Goal: Task Accomplishment & Management: Check status

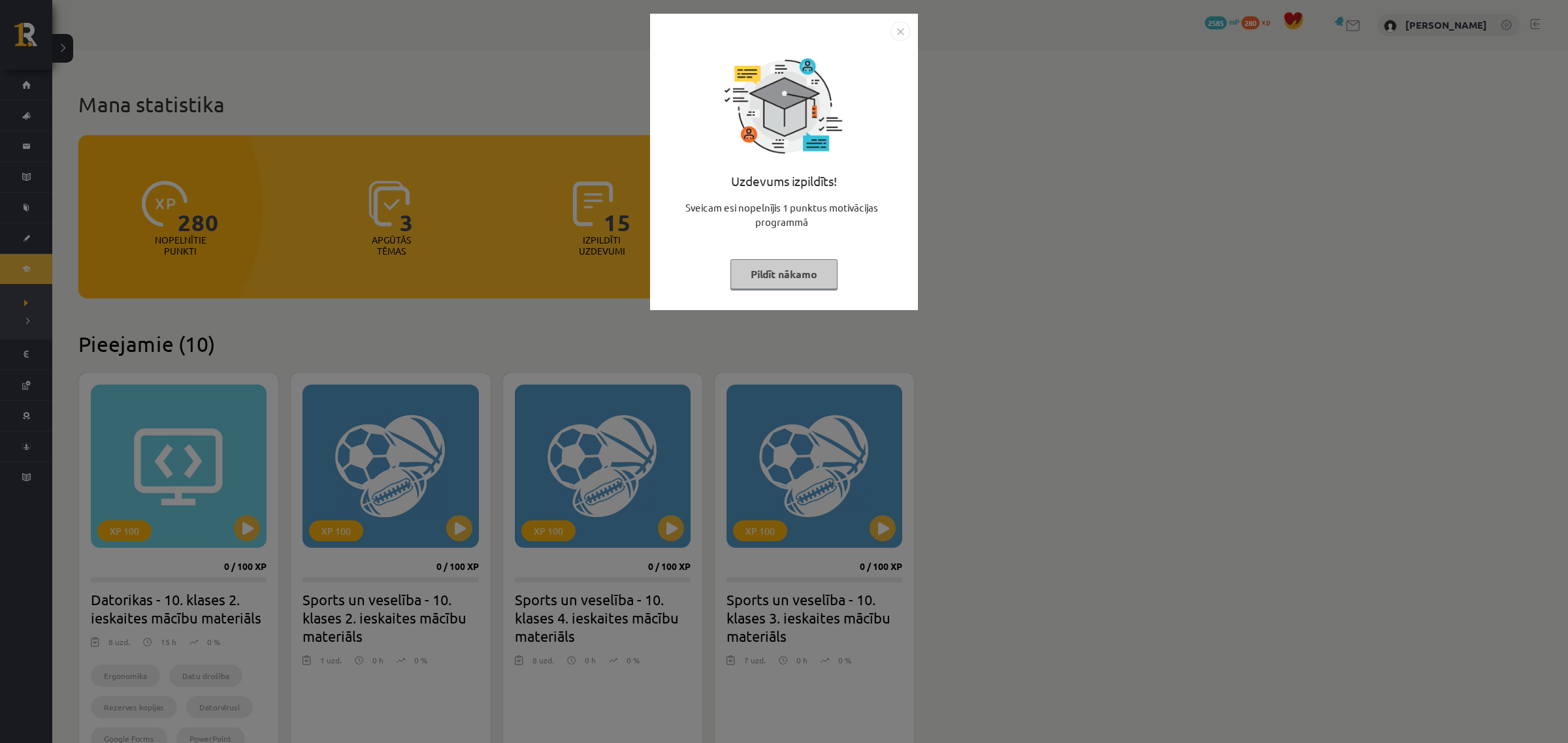
click at [910, 19] on div "Uzdevums izpildīts! Sveicam esi nopelnījis 1 punktus motivācijas programmā Pild…" at bounding box center [784, 162] width 268 height 297
click at [902, 29] on img "Close" at bounding box center [900, 31] width 19 height 19
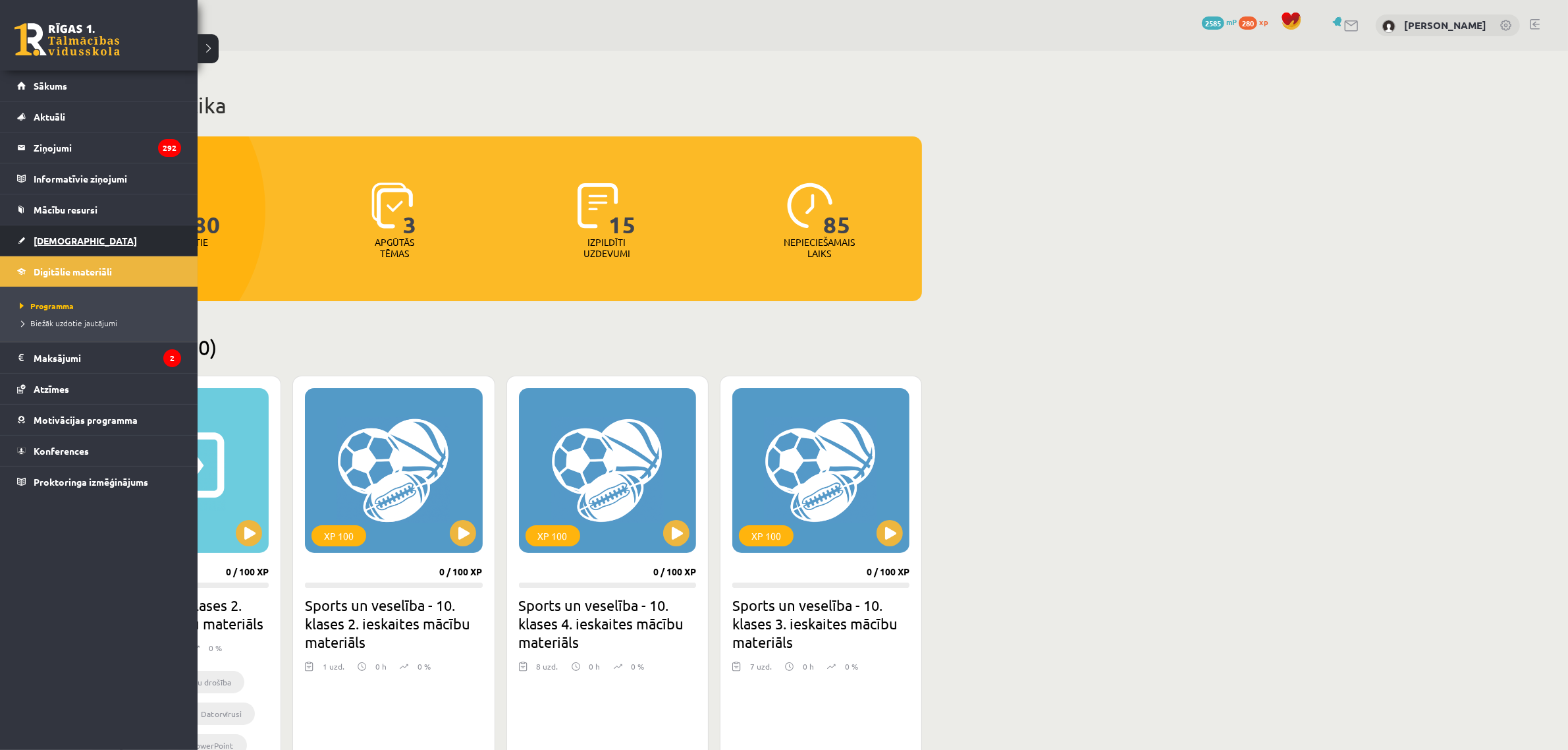
click at [69, 228] on link "[DEMOGRAPHIC_DATA]" at bounding box center [99, 240] width 164 height 30
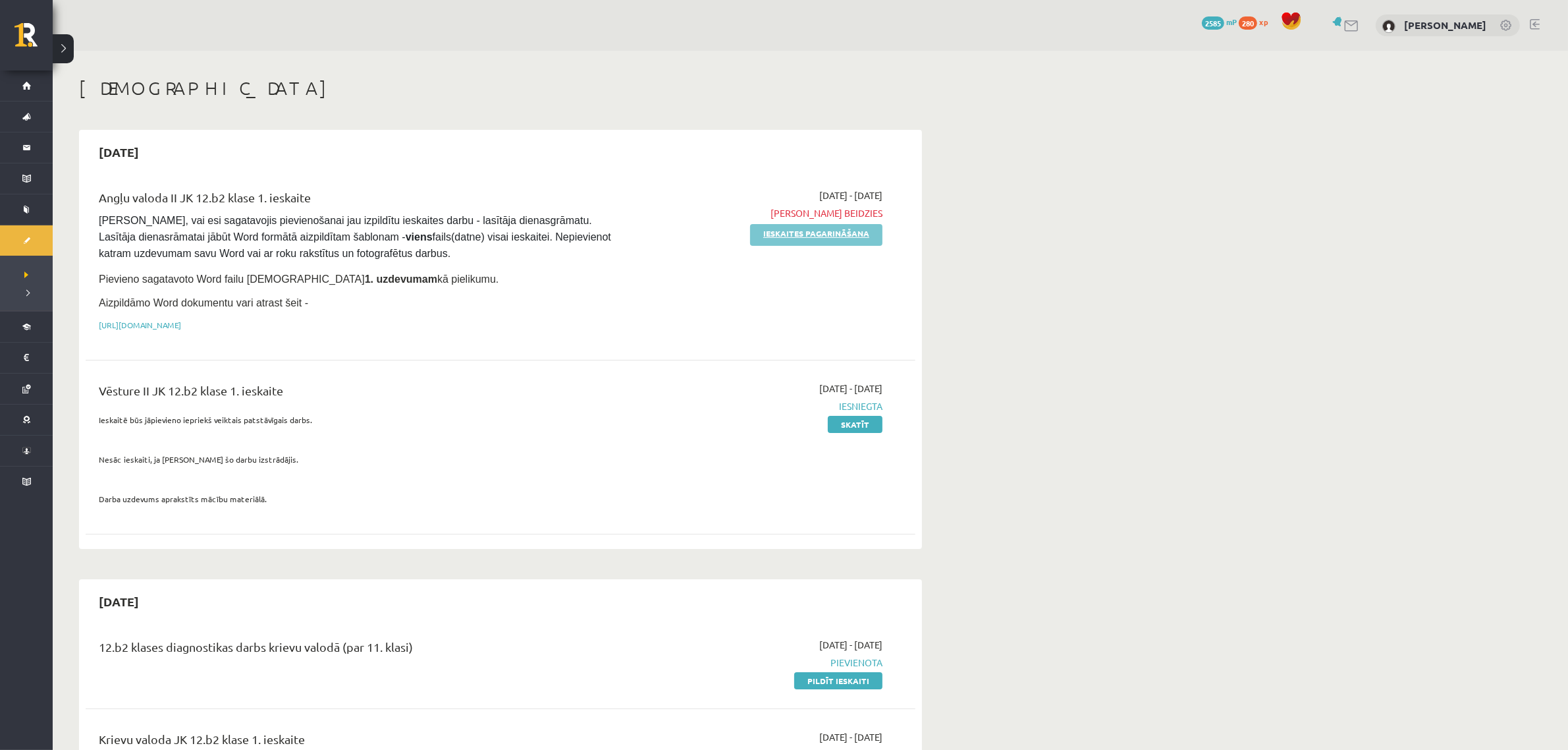
click at [809, 241] on link "Ieskaites pagarināšana" at bounding box center [817, 235] width 132 height 22
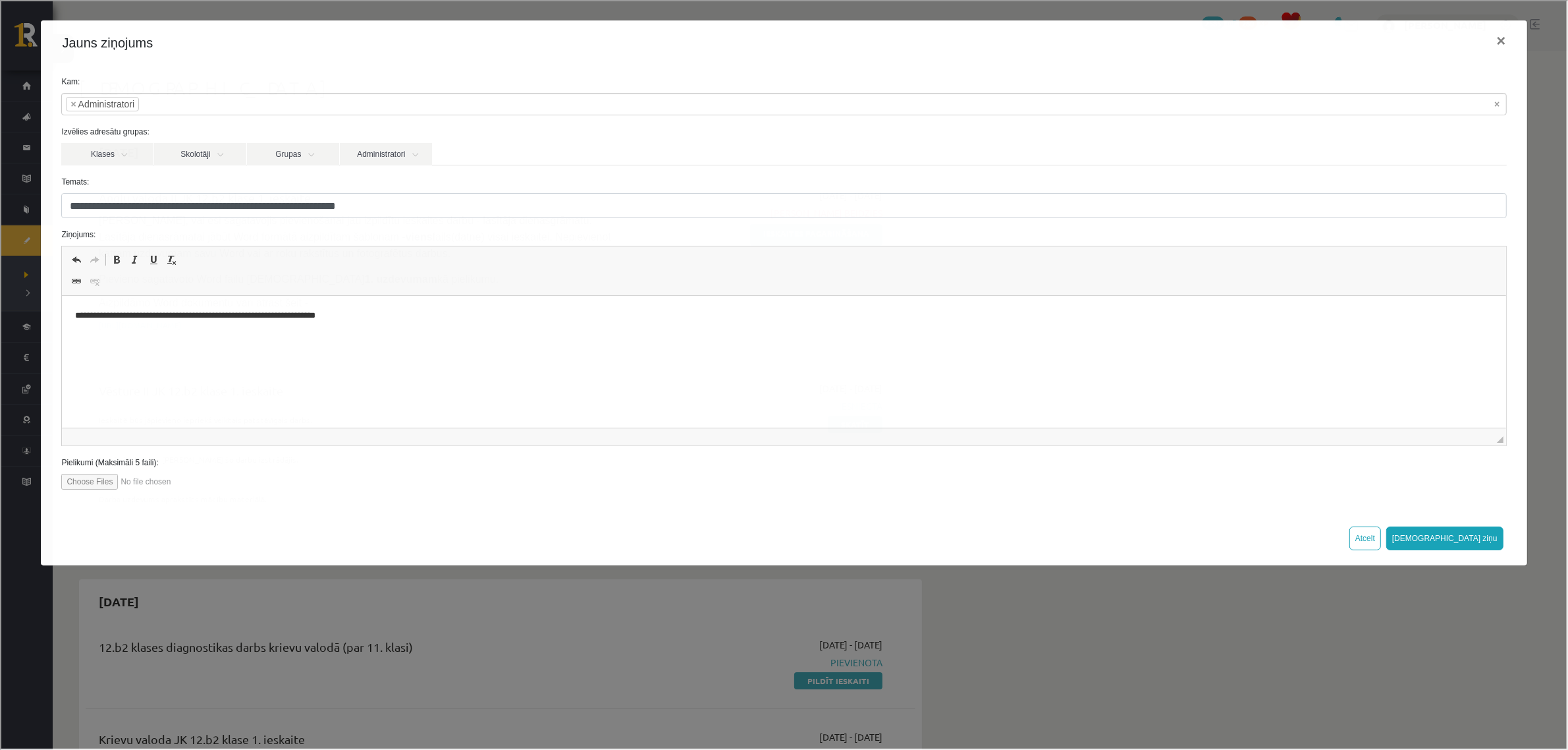
click at [1018, 675] on div "**********" at bounding box center [782, 373] width 1566 height 747
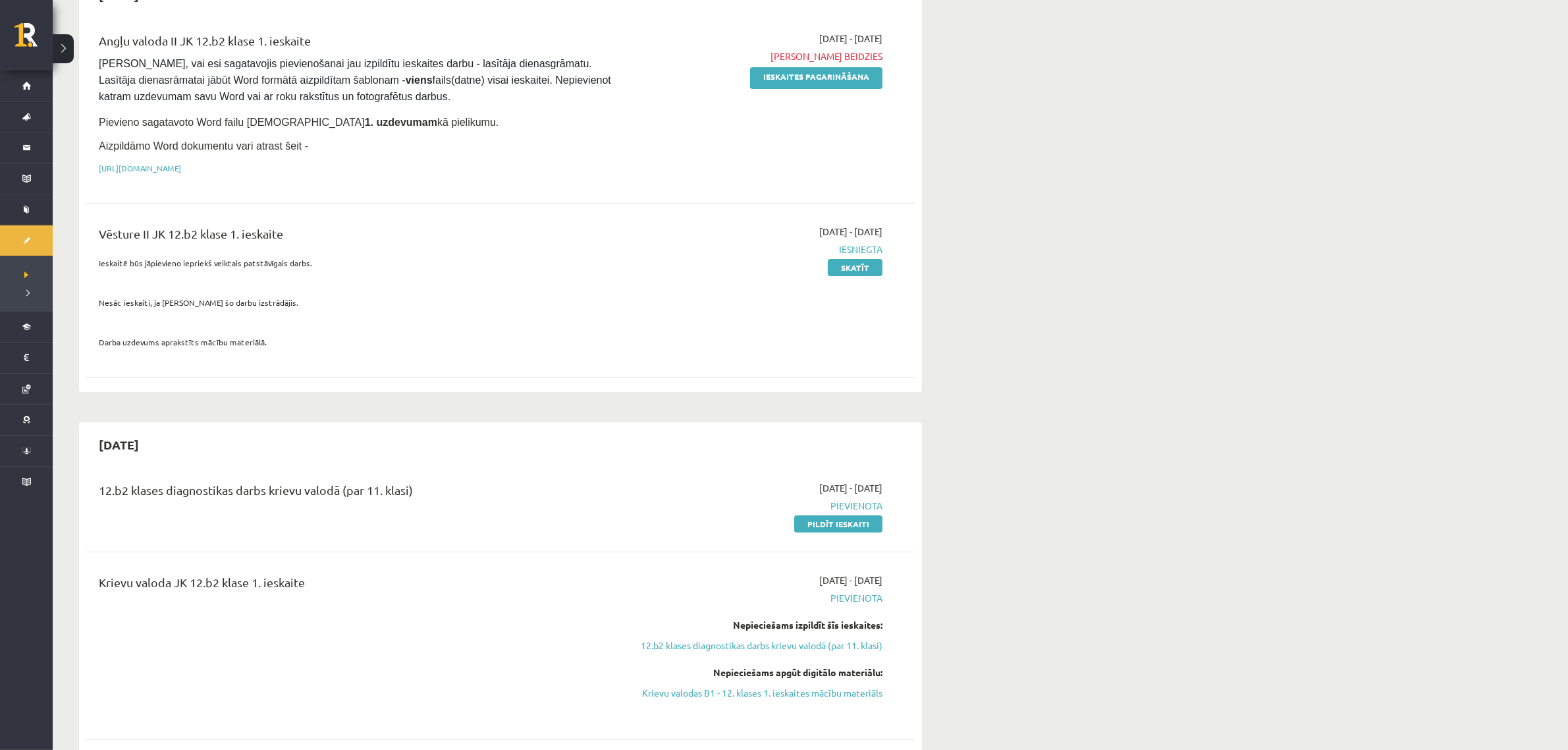
scroll to position [165, 0]
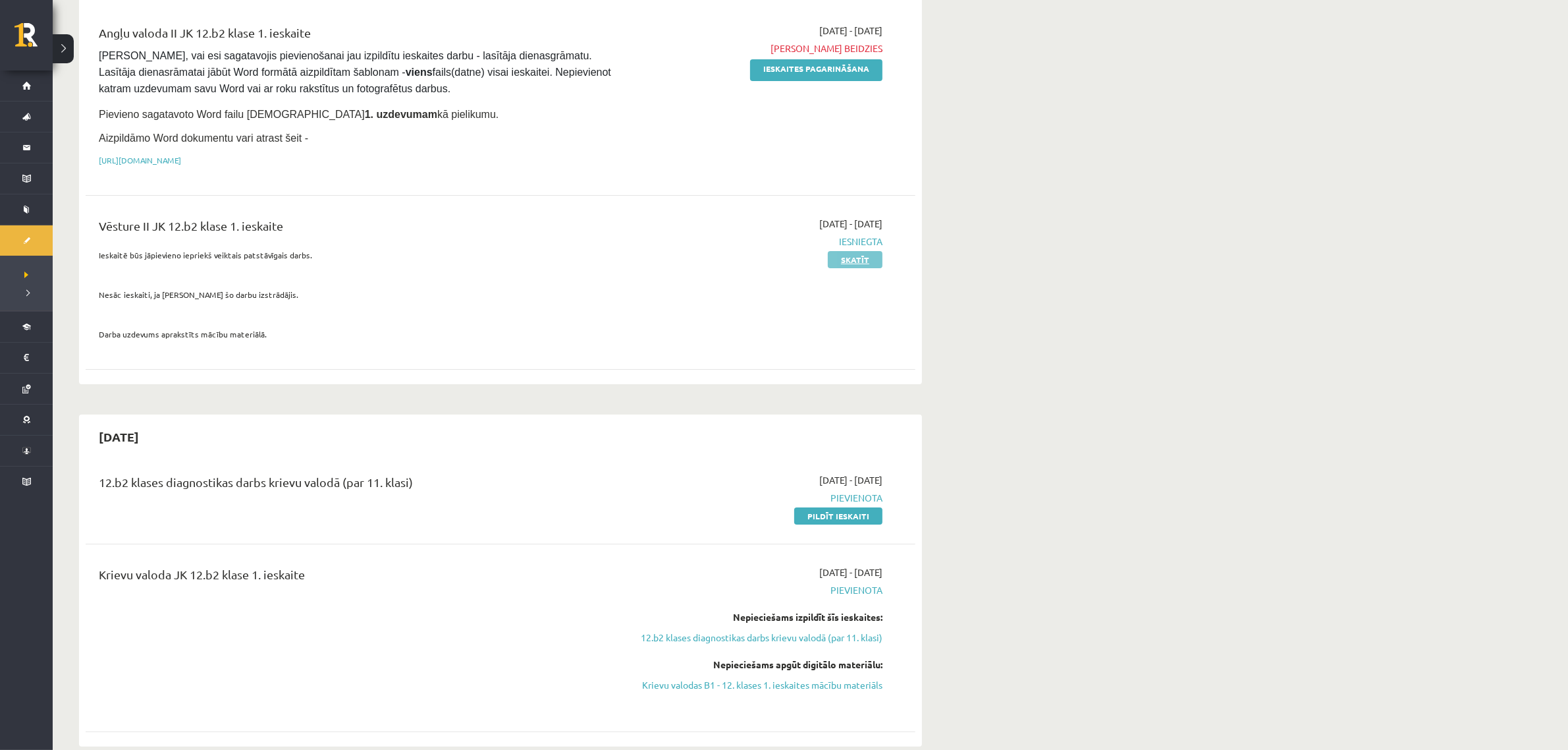
click at [864, 260] on link "Skatīt" at bounding box center [855, 260] width 55 height 17
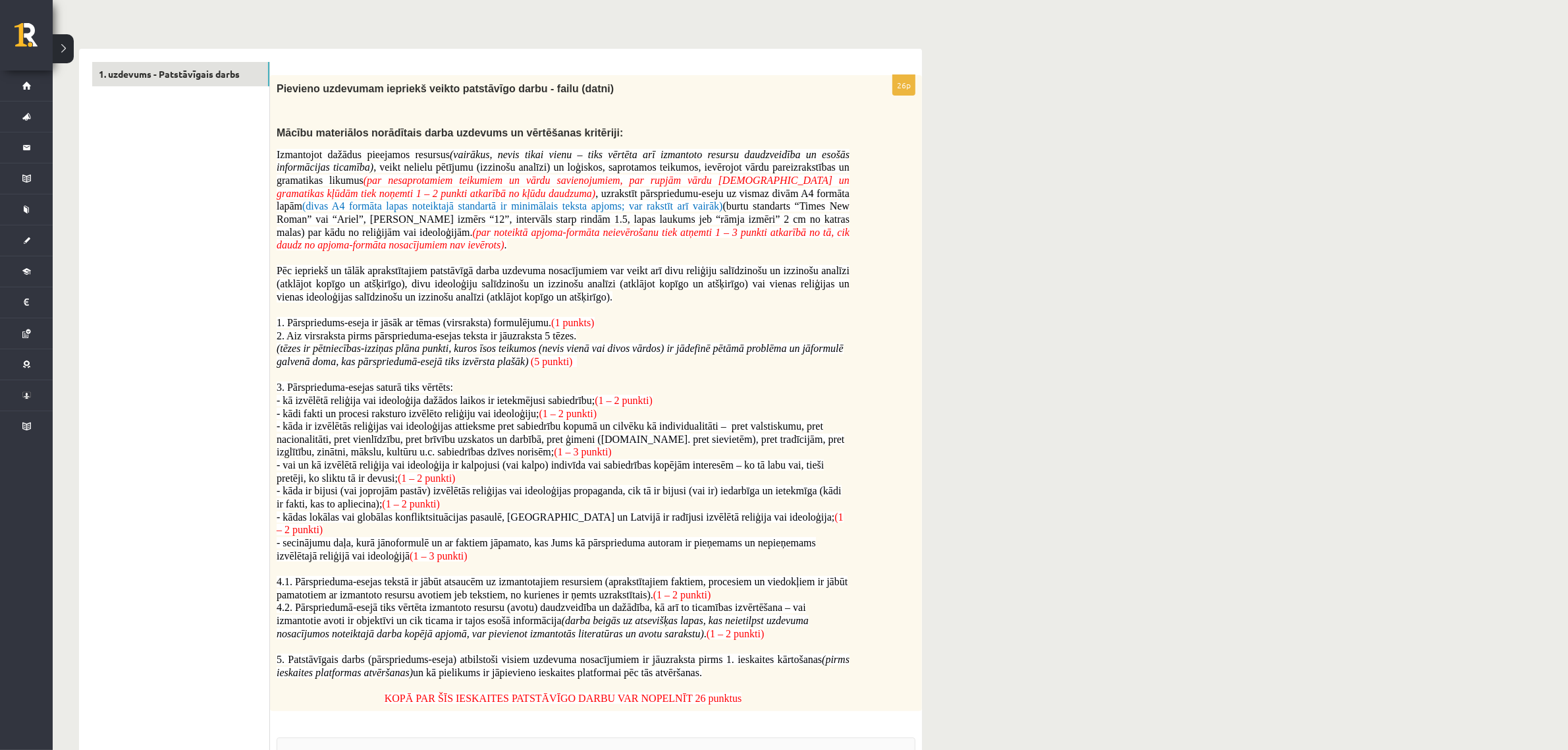
scroll to position [330, 0]
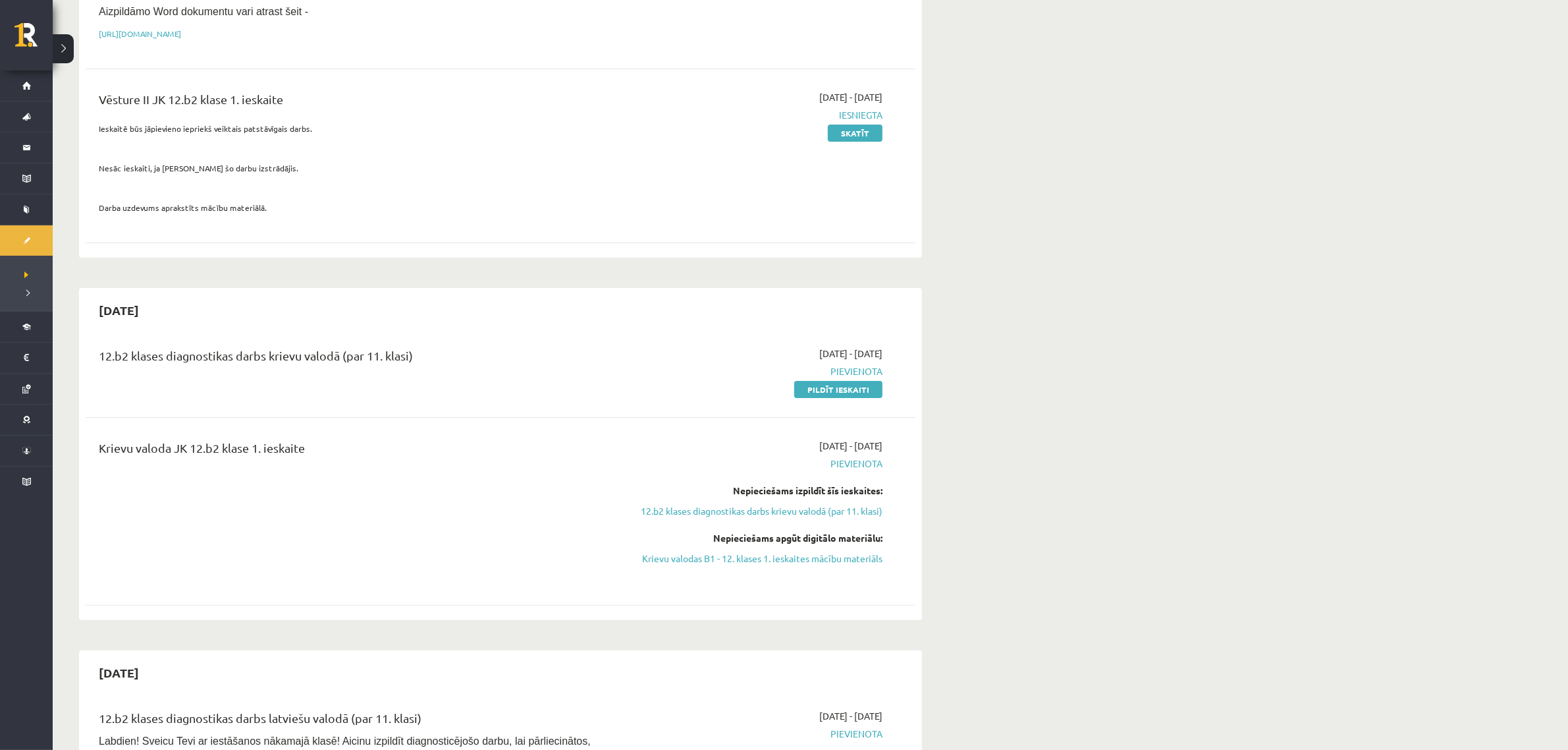
scroll to position [412, 0]
